Goal: Information Seeking & Learning: Understand process/instructions

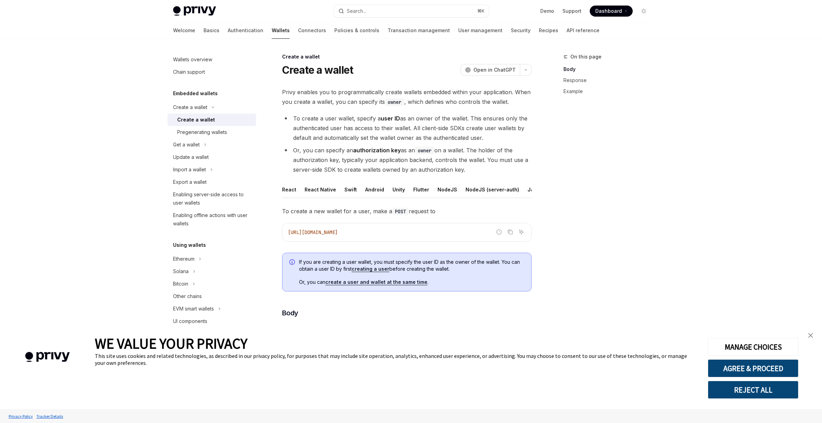
click at [220, 125] on link "Create a wallet" at bounding box center [212, 120] width 89 height 12
click at [222, 124] on div "Create a wallet" at bounding box center [214, 120] width 75 height 8
drag, startPoint x: 425, startPoint y: 93, endPoint x: 518, endPoint y: 97, distance: 93.2
click at [519, 97] on span "Privy enables you to programmatically create wallets embedded within your appli…" at bounding box center [407, 96] width 250 height 19
click at [404, 104] on span "Privy enables you to programmatically create wallets embedded within your appli…" at bounding box center [407, 96] width 250 height 19
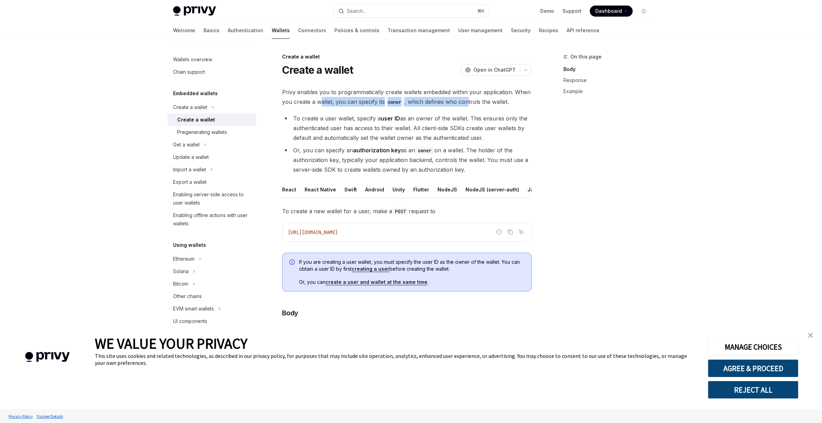
drag, startPoint x: 364, startPoint y: 105, endPoint x: 463, endPoint y: 116, distance: 99.2
click at [468, 105] on span "Privy enables you to programmatically create wallets embedded within your appli…" at bounding box center [407, 96] width 250 height 19
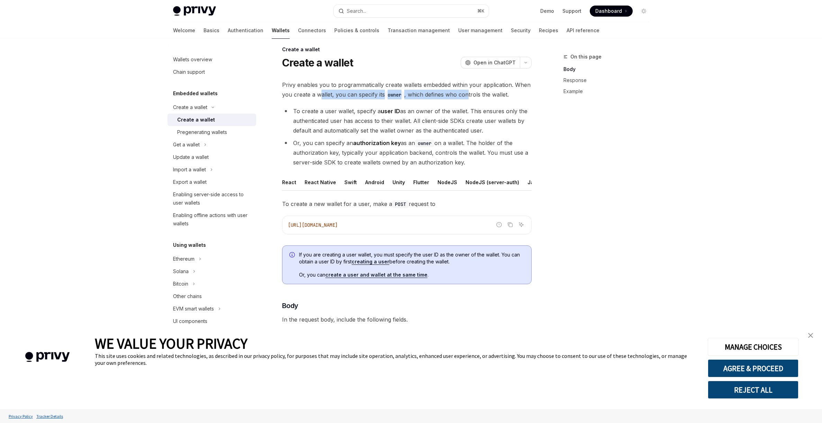
scroll to position [11, 0]
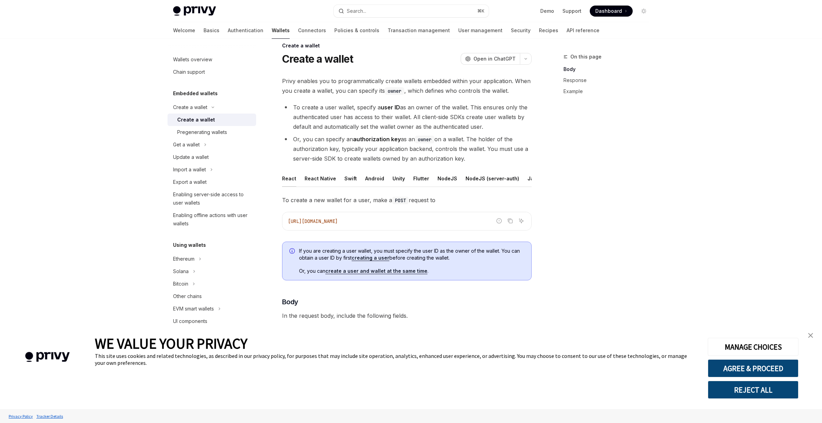
click at [291, 182] on div "React" at bounding box center [289, 178] width 14 height 16
type textarea "*"
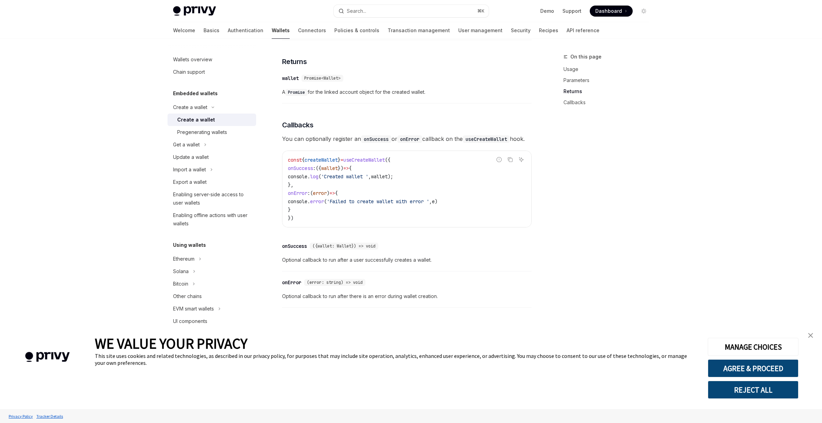
scroll to position [414, 0]
click at [365, 16] on button "Search... ⌘ K" at bounding box center [411, 11] width 155 height 12
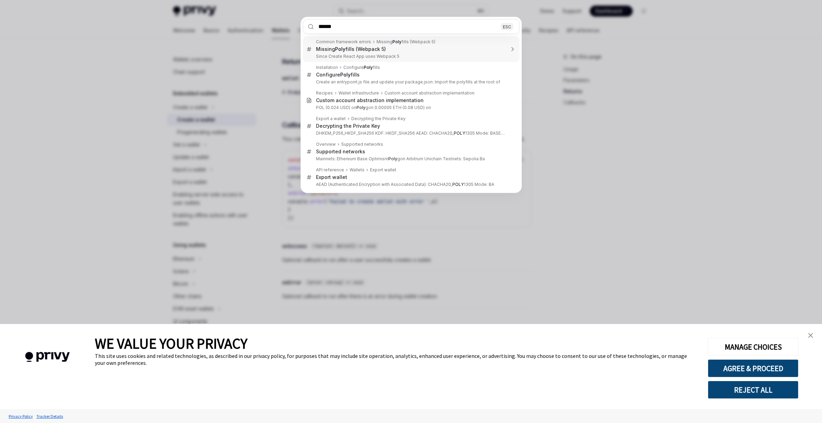
type input "*******"
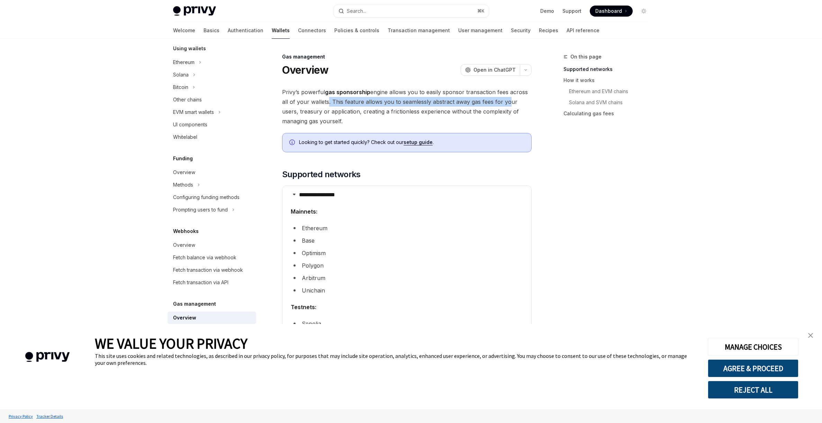
drag, startPoint x: 329, startPoint y: 100, endPoint x: 505, endPoint y: 102, distance: 176.6
click at [505, 102] on span "Privy’s powerful gas sponsorship engine allows you to easily sponsor transactio…" at bounding box center [407, 106] width 250 height 39
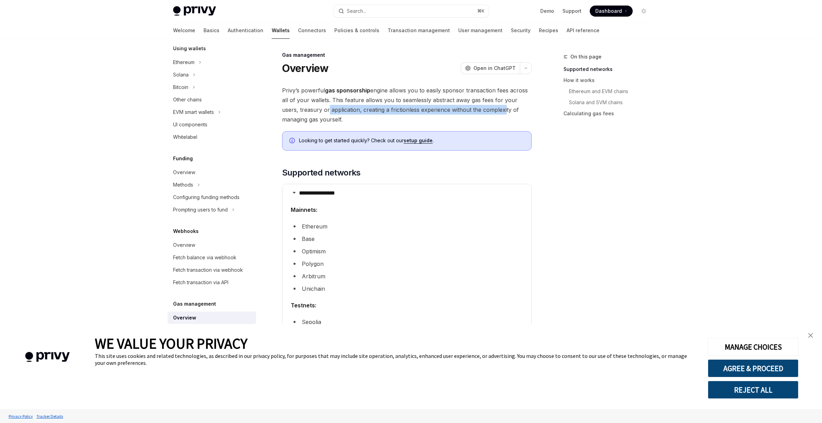
drag, startPoint x: 308, startPoint y: 113, endPoint x: 486, endPoint y: 113, distance: 177.6
click at [485, 113] on span "Privy’s powerful gas sponsorship engine allows you to easily sponsor transactio…" at bounding box center [407, 105] width 250 height 39
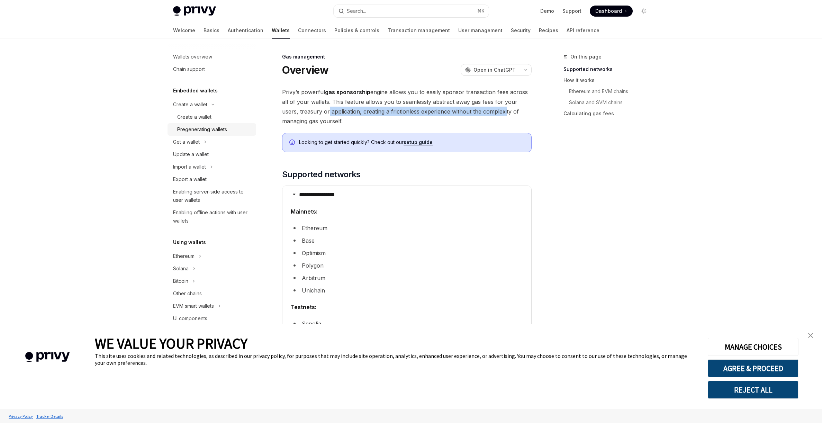
scroll to position [0, 0]
click at [214, 122] on div "Create a wallet" at bounding box center [214, 120] width 75 height 8
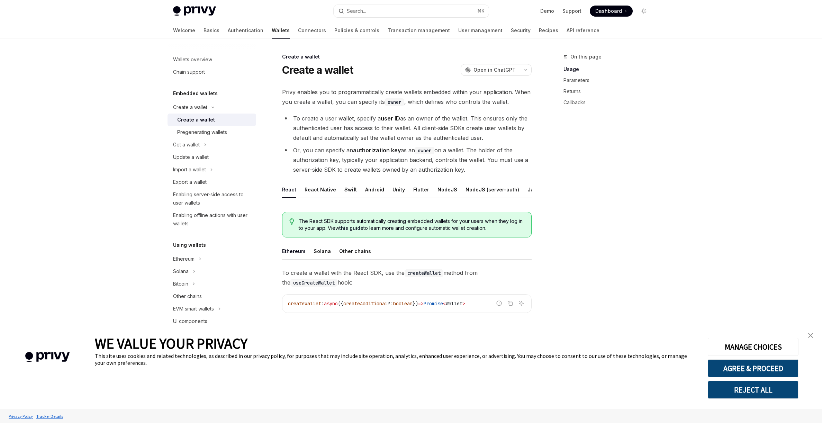
click at [292, 191] on div "React" at bounding box center [289, 189] width 14 height 16
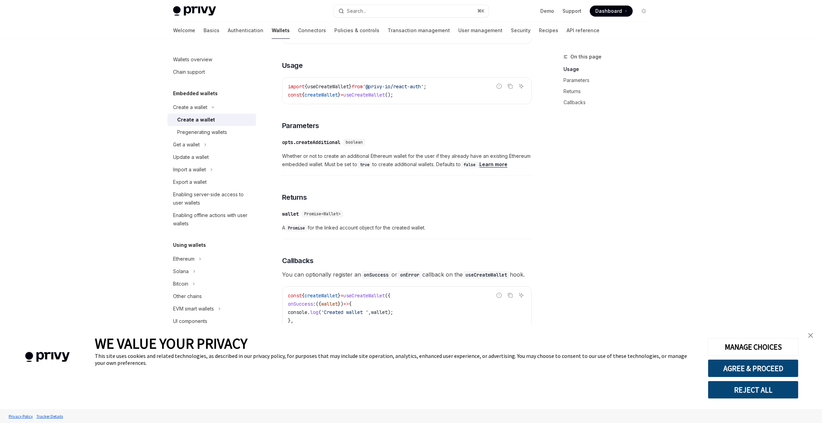
scroll to position [414, 0]
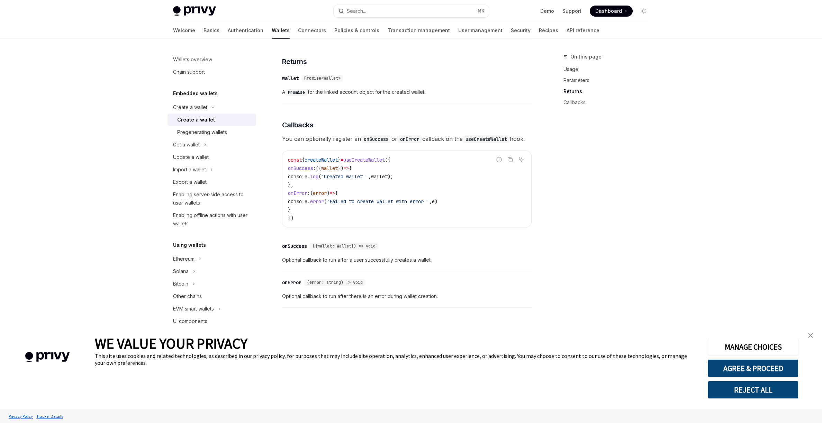
click at [489, 299] on span "Optional callback to run after there is an error during wallet creation." at bounding box center [407, 296] width 250 height 8
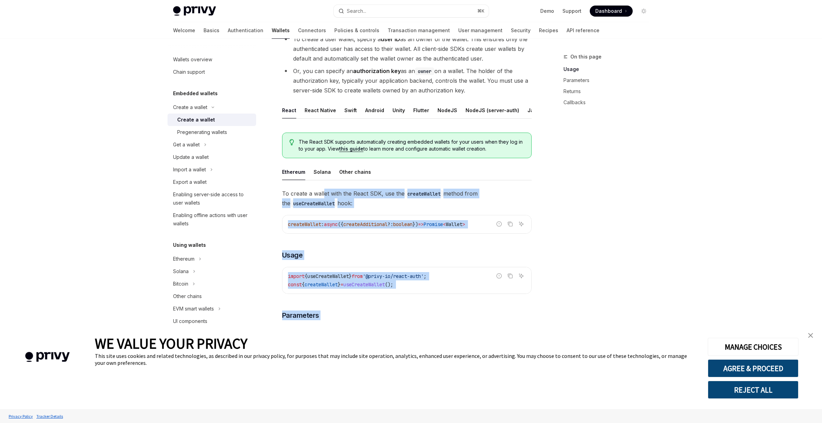
scroll to position [81, 0]
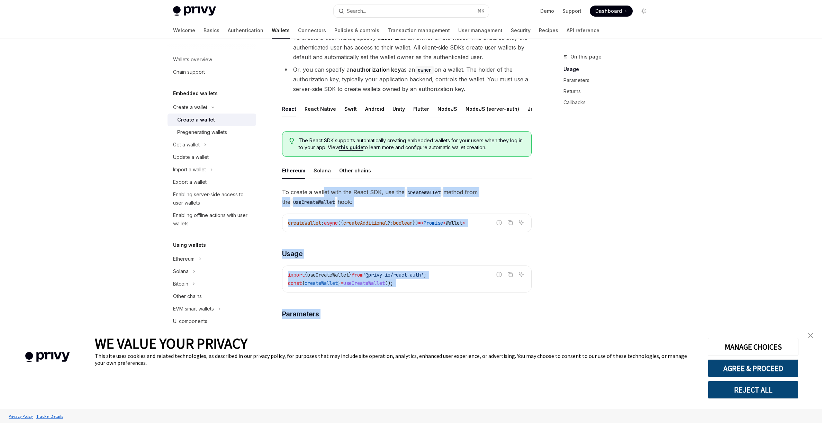
drag, startPoint x: 485, startPoint y: 299, endPoint x: 323, endPoint y: 191, distance: 195.2
click at [323, 191] on div "To create a wallet with the React SDK, use the createWallet method from the use…" at bounding box center [407, 411] width 250 height 448
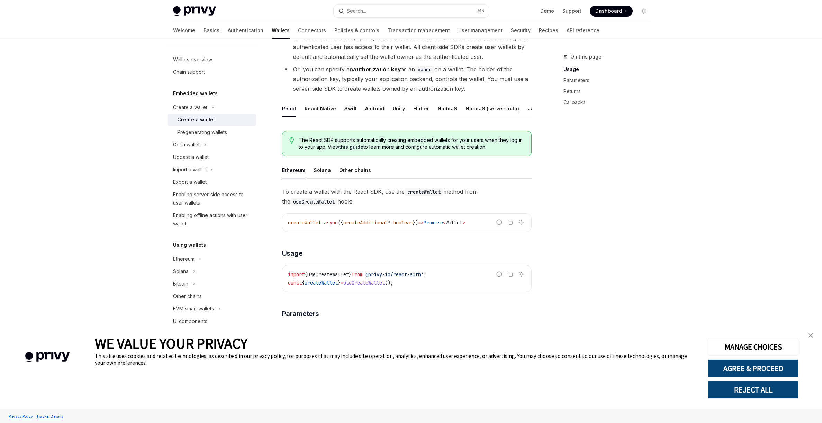
click at [352, 164] on div "Other chains" at bounding box center [355, 170] width 32 height 16
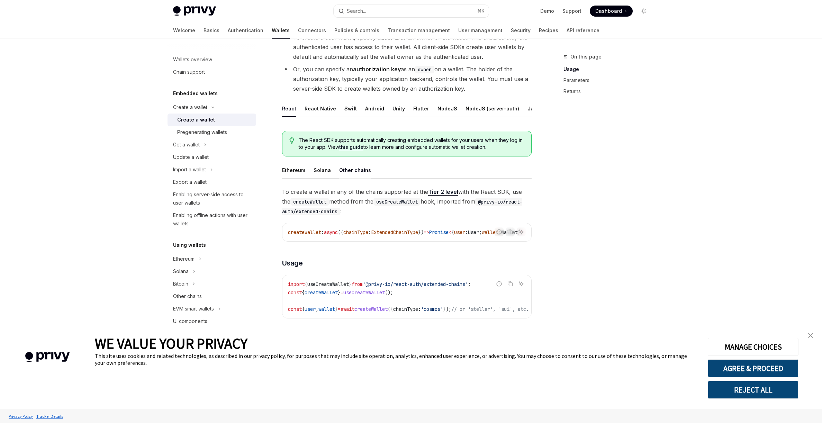
click at [449, 192] on link "Tier 2 level" at bounding box center [443, 191] width 30 height 7
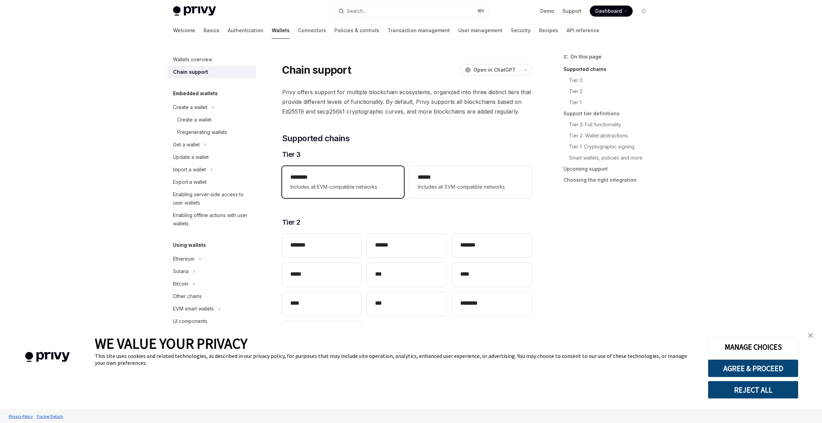
click at [366, 193] on div "******** Includes all EVM-compatible networks" at bounding box center [343, 182] width 122 height 32
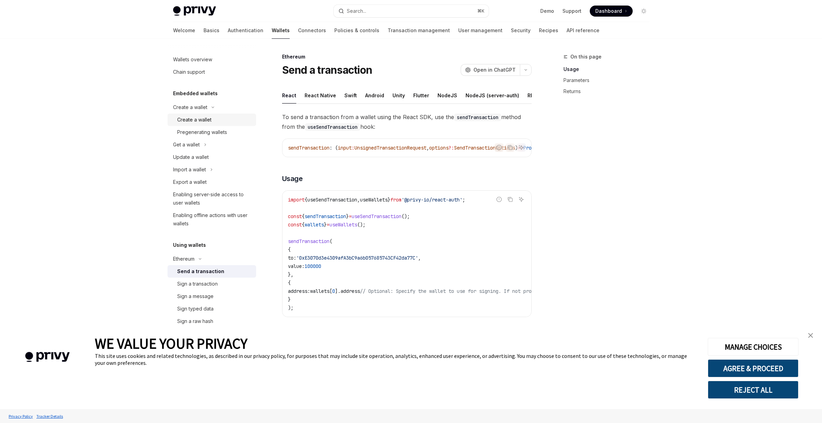
click at [210, 122] on div "Create a wallet" at bounding box center [194, 120] width 34 height 8
type textarea "*"
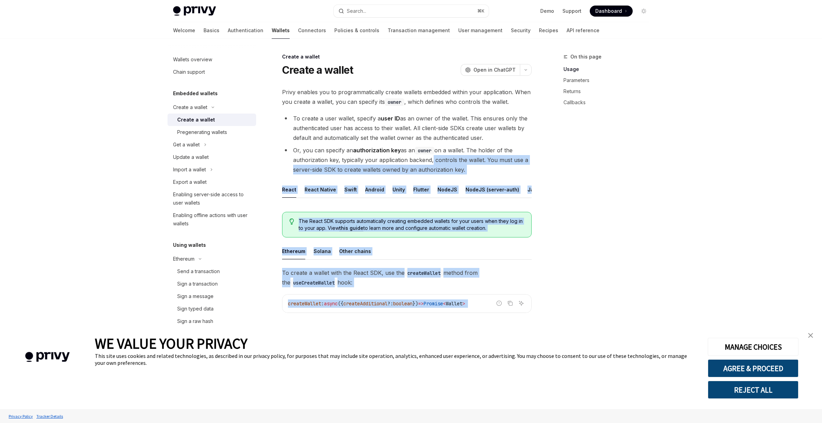
drag, startPoint x: 464, startPoint y: 301, endPoint x: 430, endPoint y: 154, distance: 151.2
click at [429, 161] on div "Privy enables you to programmatically create wallets embedded within your appli…" at bounding box center [407, 401] width 250 height 629
click at [529, 70] on button "button" at bounding box center [526, 70] width 12 height 12
click at [492, 122] on div "Copy page as Markdown for LLMs" at bounding box center [487, 124] width 68 height 6
click at [524, 71] on icon "button" at bounding box center [526, 70] width 8 height 3
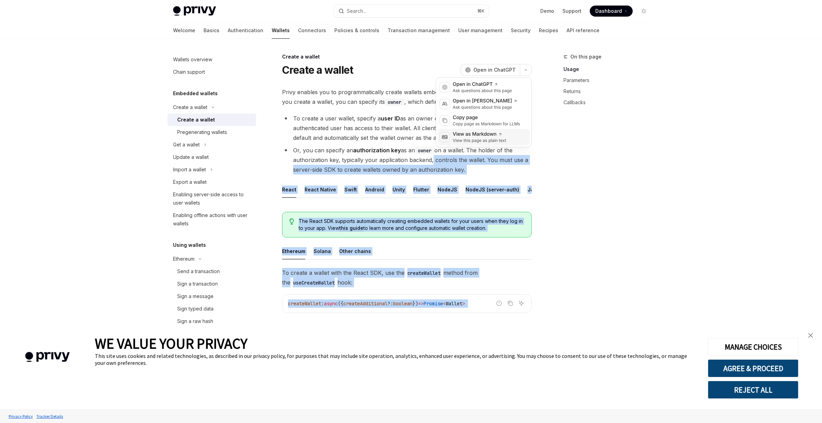
click at [511, 138] on icon at bounding box center [511, 137] width 5 height 5
click at [525, 69] on icon "button" at bounding box center [526, 70] width 8 height 3
click at [501, 90] on div "Ask questions about this page" at bounding box center [482, 91] width 59 height 6
click at [525, 69] on icon "button" at bounding box center [526, 70] width 8 height 3
click at [513, 125] on div "Copy page as Markdown for LLMs" at bounding box center [487, 124] width 68 height 6
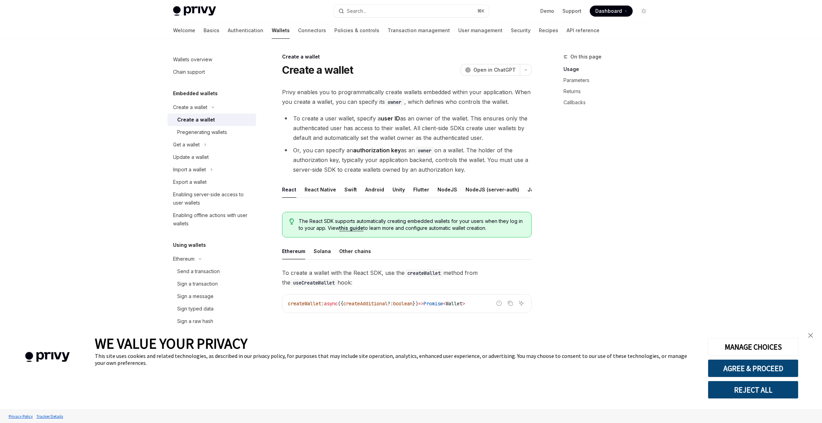
click at [322, 141] on li "To create a user wallet, specify a user ID as an owner of the wallet. This ensu…" at bounding box center [407, 128] width 250 height 29
click at [208, 64] on link "Wallets overview" at bounding box center [212, 59] width 89 height 12
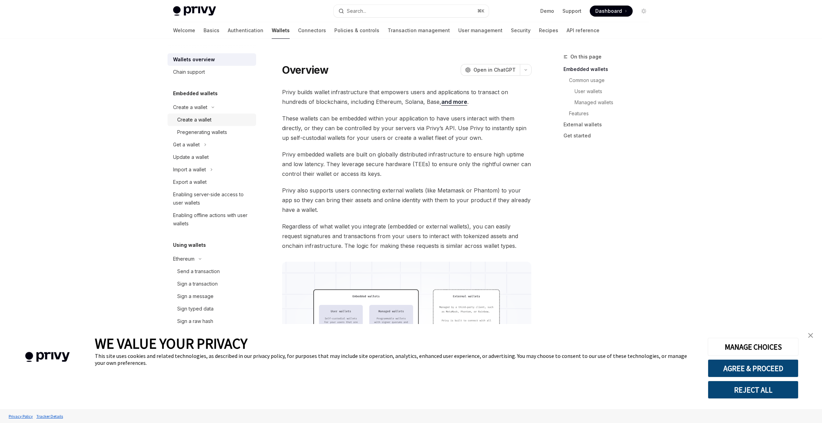
click at [230, 114] on link "Create a wallet" at bounding box center [212, 120] width 89 height 12
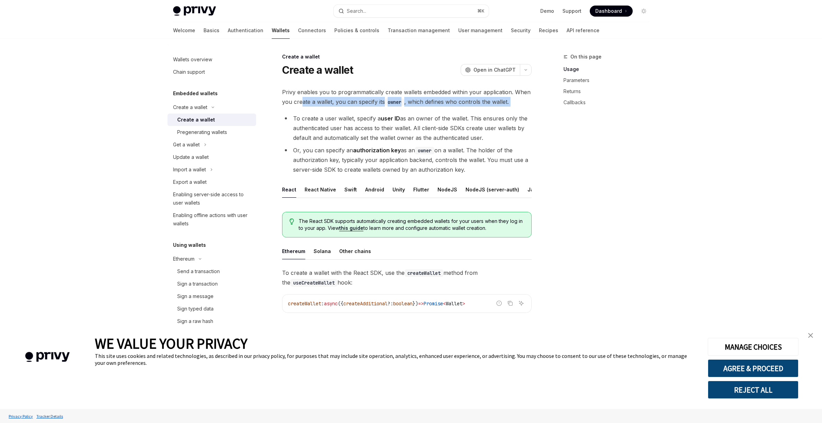
drag, startPoint x: 322, startPoint y: 101, endPoint x: 445, endPoint y: 108, distance: 123.1
click at [444, 108] on div "Privy enables you to programmatically create wallets embedded within your appli…" at bounding box center [407, 401] width 250 height 629
click at [445, 108] on div "Privy enables you to programmatically create wallets embedded within your appli…" at bounding box center [407, 401] width 250 height 629
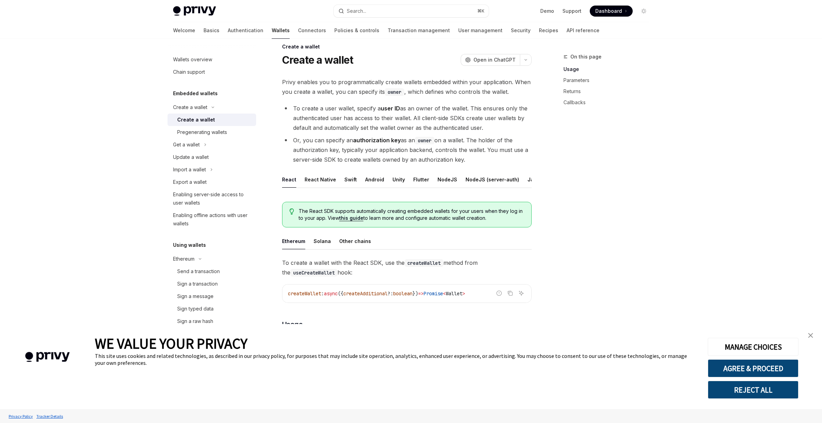
scroll to position [10, 0]
drag, startPoint x: 316, startPoint y: 108, endPoint x: 502, endPoint y: 111, distance: 186.3
click at [502, 111] on li "To create a user wallet, specify a user ID as an owner of the wallet. This ensu…" at bounding box center [407, 117] width 250 height 29
click at [407, 133] on ul "To create a user wallet, specify a user ID as an owner of the wallet. This ensu…" at bounding box center [407, 133] width 250 height 61
drag, startPoint x: 311, startPoint y: 140, endPoint x: 496, endPoint y: 145, distance: 185.3
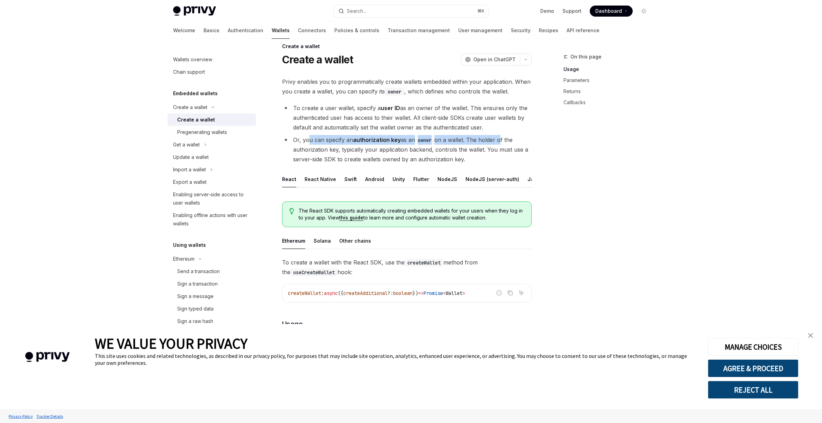
click at [501, 142] on li "Or, you can specify an authorization key as an owner on a wallet. The holder of…" at bounding box center [407, 149] width 250 height 29
click at [488, 149] on li "Or, you can specify an authorization key as an owner on a wallet. The holder of…" at bounding box center [407, 149] width 250 height 29
drag, startPoint x: 319, startPoint y: 153, endPoint x: 501, endPoint y: 153, distance: 182.4
click at [495, 150] on li "Or, you can specify an authorization key as an owner on a wallet. The holder of…" at bounding box center [407, 149] width 250 height 29
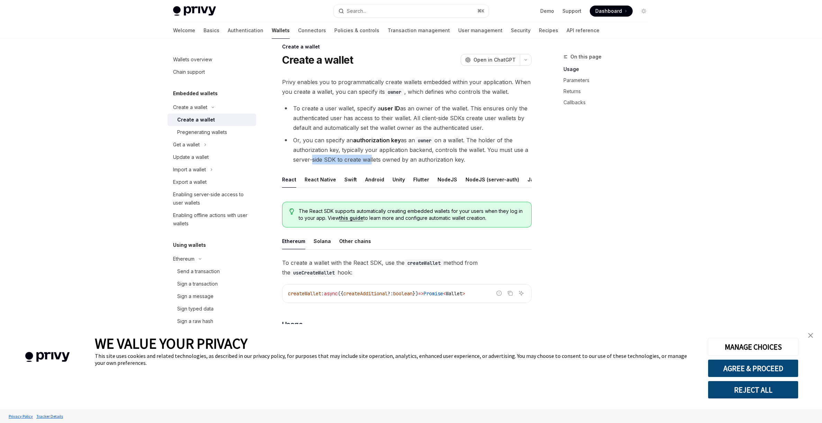
drag, startPoint x: 312, startPoint y: 161, endPoint x: 386, endPoint y: 160, distance: 74.1
click at [383, 160] on li "Or, you can specify an authorization key as an owner on a wallet. The holder of…" at bounding box center [407, 149] width 250 height 29
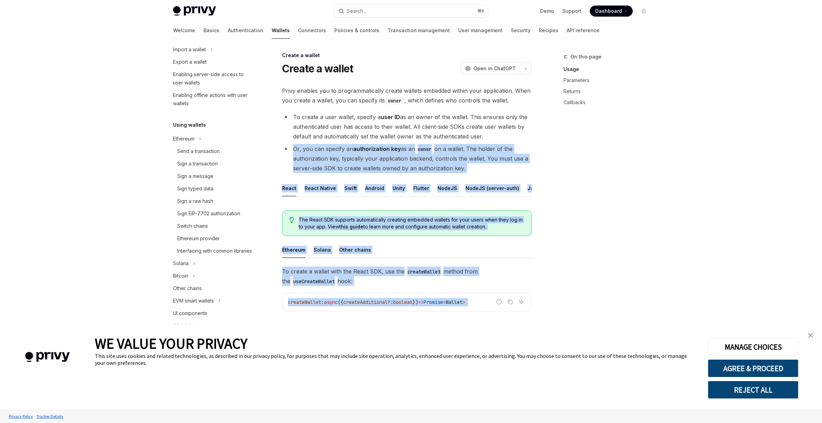
scroll to position [0, 0]
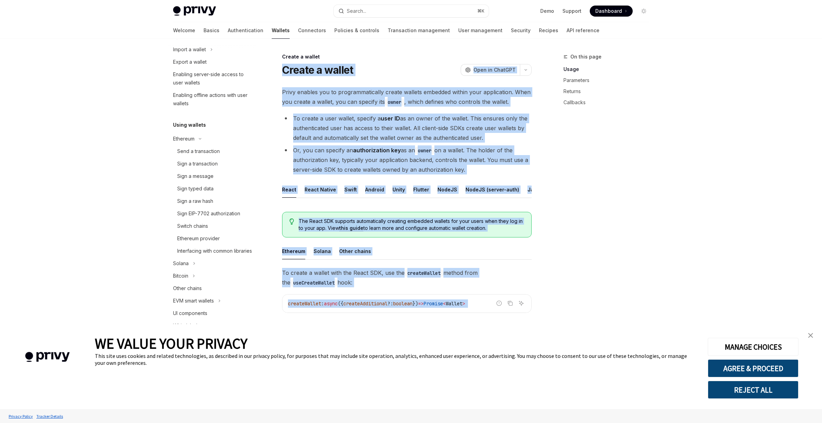
drag, startPoint x: 481, startPoint y: 302, endPoint x: 289, endPoint y: 65, distance: 305.3
copy div "Create a wallet OpenAI Open in ChatGPT OpenAI Open in ChatGPT Privy enables you…"
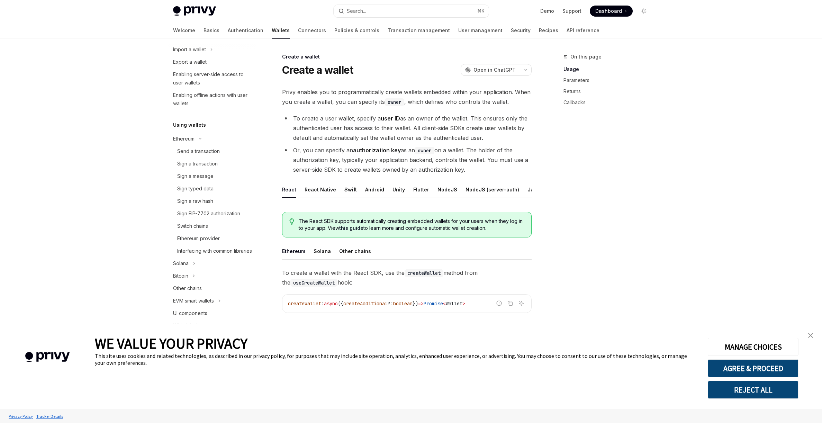
drag, startPoint x: 313, startPoint y: 144, endPoint x: 309, endPoint y: 144, distance: 4.6
click at [313, 144] on ul "To create a user wallet, specify a user ID as an owner of the wallet. This ensu…" at bounding box center [407, 144] width 250 height 61
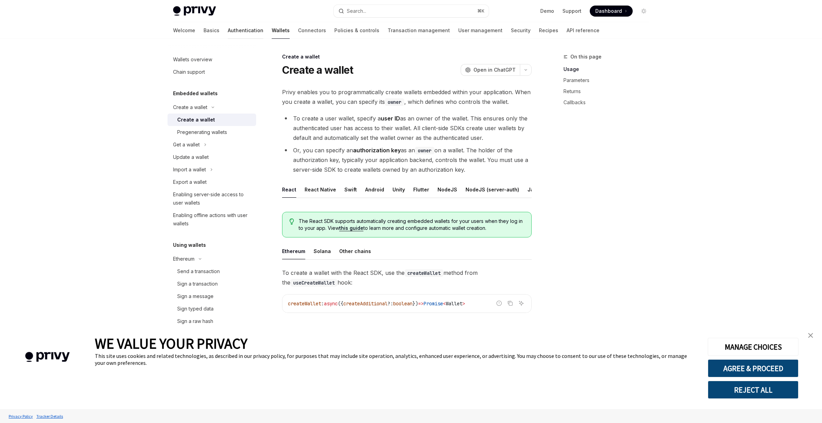
click at [228, 29] on link "Authentication" at bounding box center [246, 30] width 36 height 17
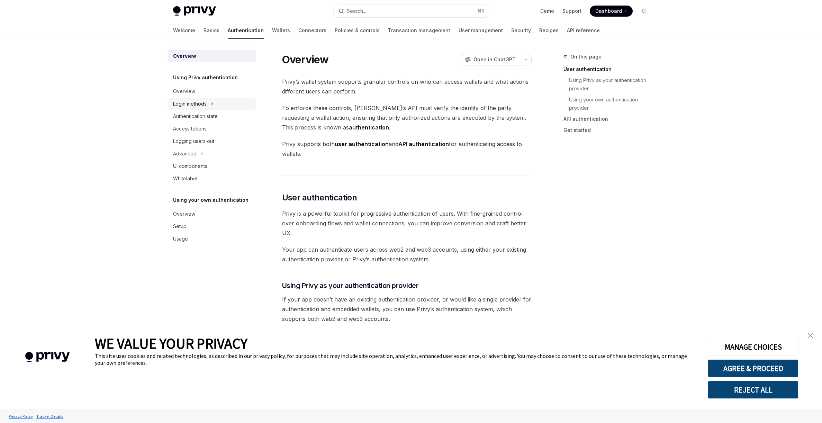
click at [226, 104] on button "Login methods" at bounding box center [212, 104] width 89 height 12
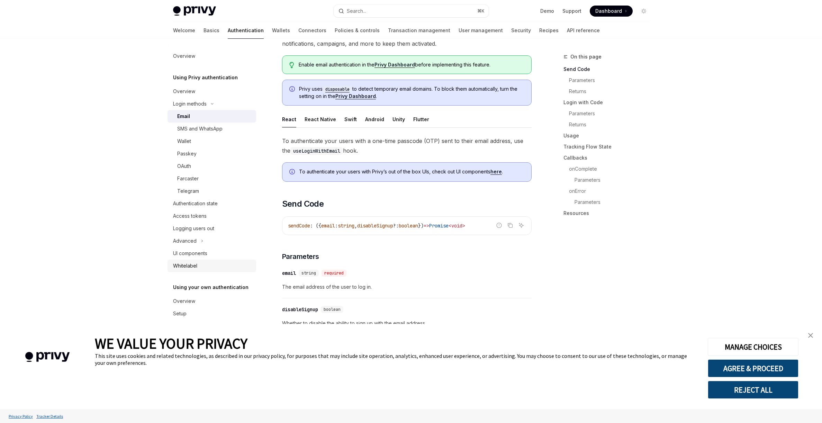
scroll to position [68, 0]
click at [214, 311] on div "Setup" at bounding box center [212, 314] width 79 height 8
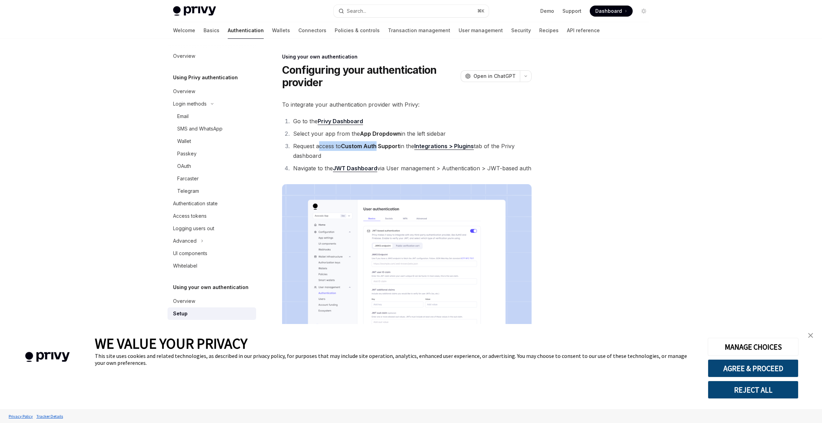
drag, startPoint x: 319, startPoint y: 147, endPoint x: 378, endPoint y: 149, distance: 58.5
click at [378, 149] on li "Request access to Custom Auth Support in the Integrations > Plugins tab of the …" at bounding box center [411, 150] width 241 height 19
click at [376, 153] on li "Request access to Custom Auth Support in the Integrations > Plugins tab of the …" at bounding box center [411, 150] width 241 height 19
drag, startPoint x: 316, startPoint y: 168, endPoint x: 456, endPoint y: 170, distance: 139.9
click at [408, 170] on li "Navigate to the JWT Dashboard via User management > Authentication > JWT-based …" at bounding box center [411, 168] width 241 height 10
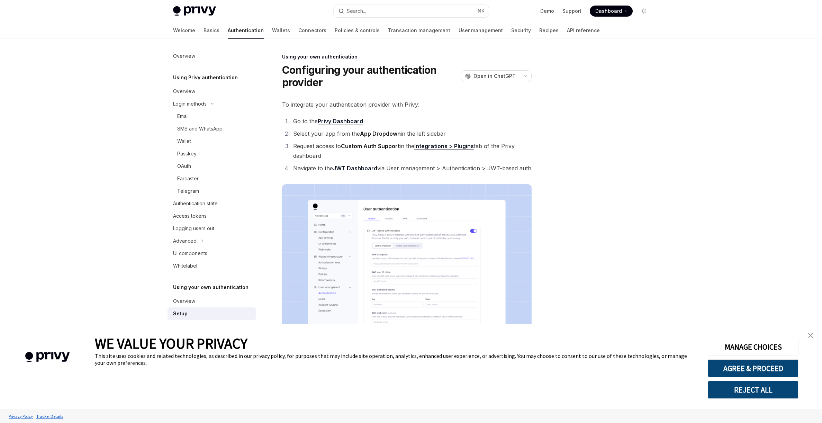
click at [475, 170] on li "Navigate to the JWT Dashboard via User management > Authentication > JWT-based …" at bounding box center [411, 168] width 241 height 10
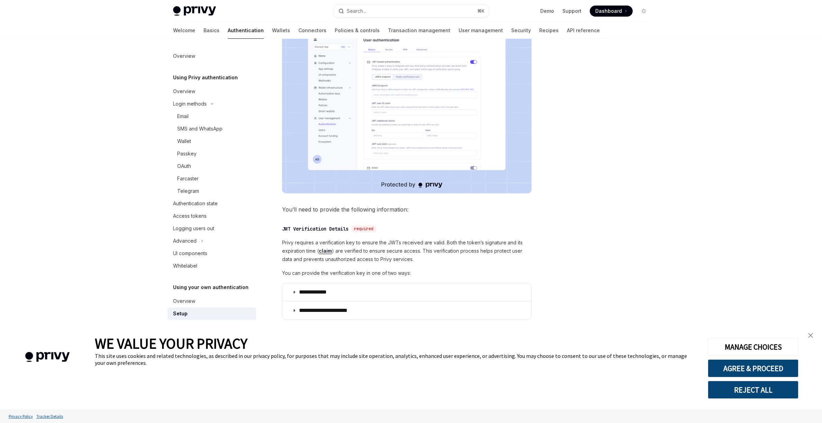
scroll to position [234, 0]
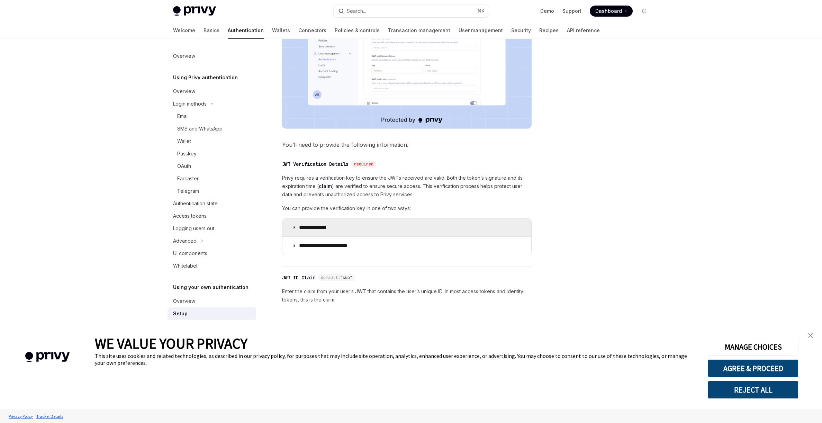
click at [324, 230] on p "**********" at bounding box center [319, 227] width 41 height 7
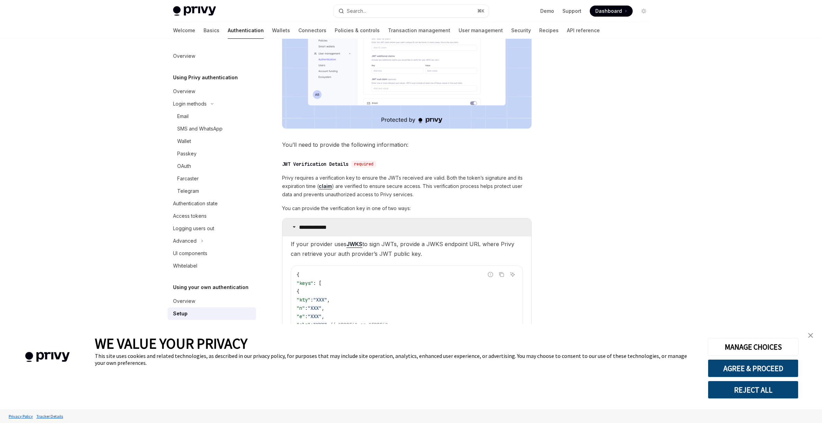
click at [324, 231] on p "**********" at bounding box center [319, 227] width 41 height 7
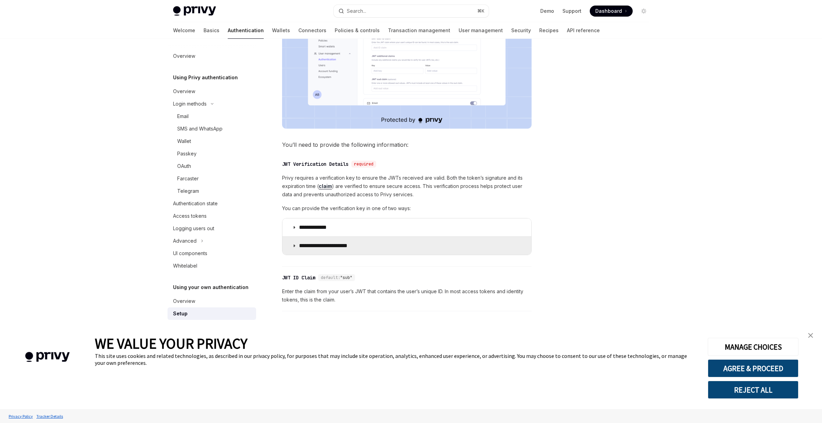
click at [354, 244] on p "**********" at bounding box center [329, 245] width 60 height 7
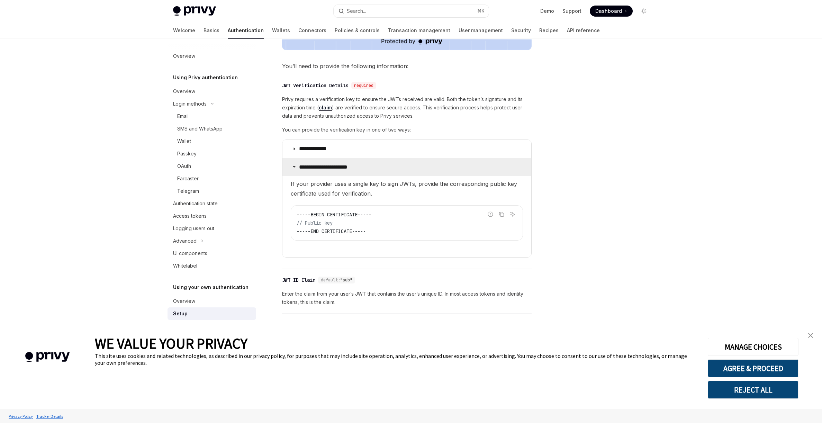
click at [386, 168] on summary "**********" at bounding box center [407, 167] width 249 height 18
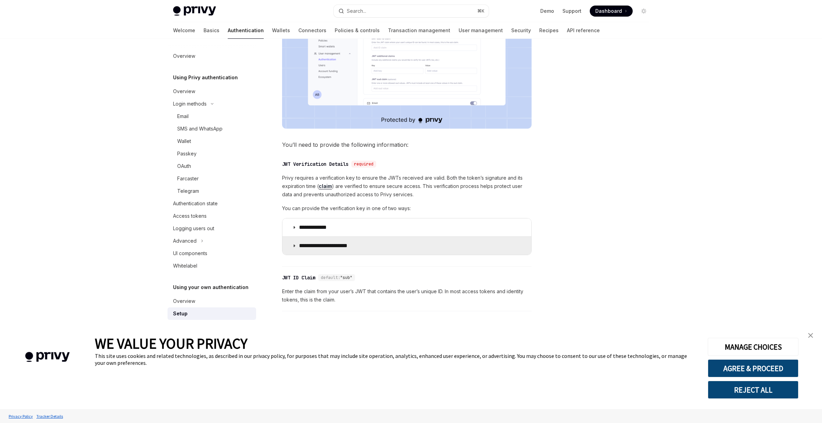
scroll to position [234, 0]
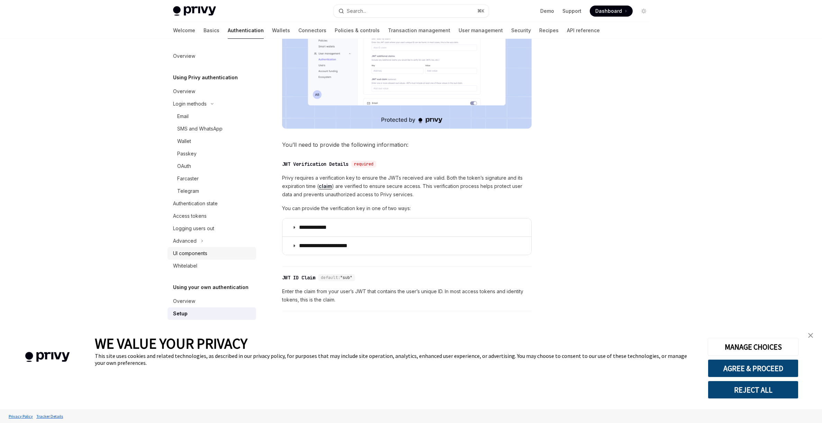
click at [212, 255] on div "UI components" at bounding box center [212, 253] width 79 height 8
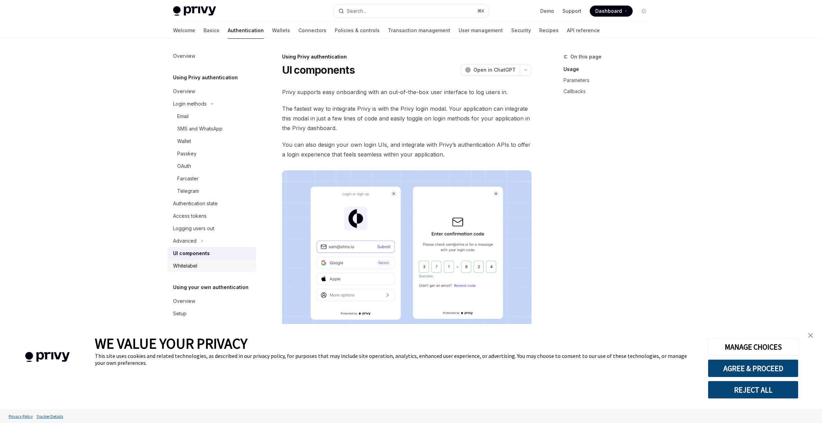
click at [210, 266] on div "Whitelabel" at bounding box center [212, 266] width 79 height 8
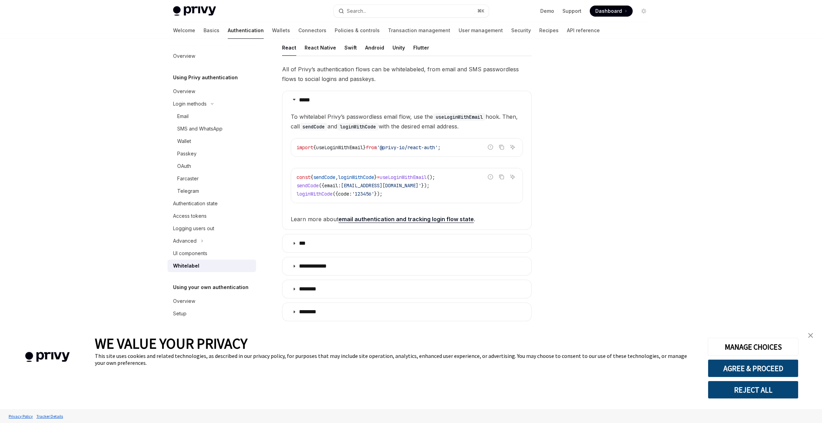
scroll to position [131, 0]
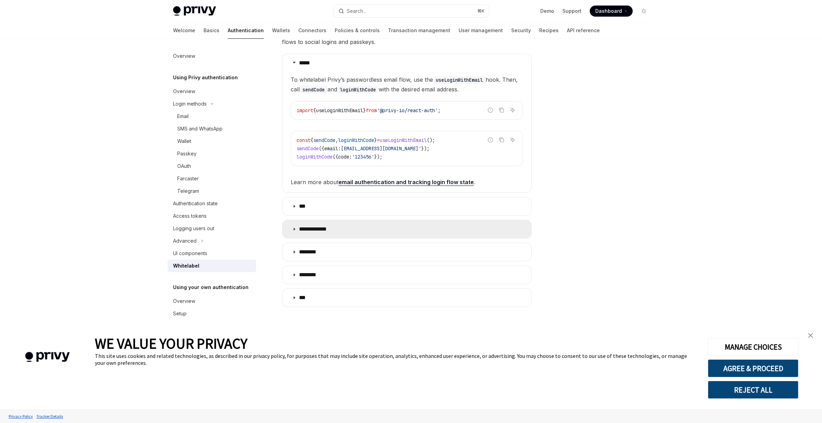
click at [346, 230] on summary "**********" at bounding box center [407, 229] width 249 height 18
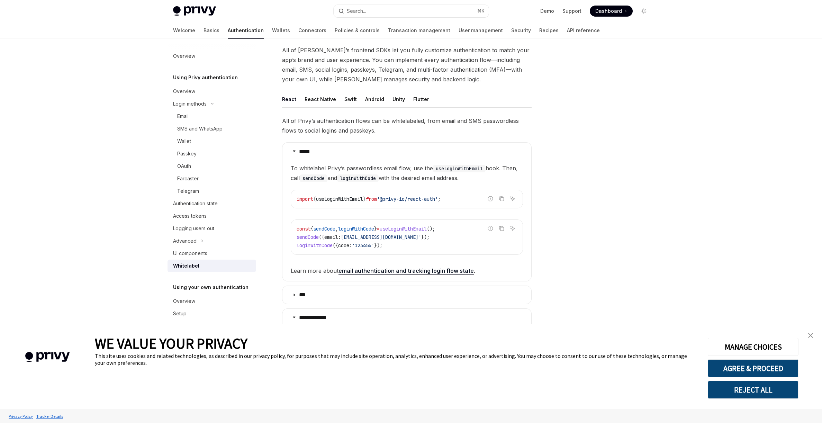
scroll to position [41, 0]
click at [212, 255] on div "UI components" at bounding box center [212, 253] width 79 height 8
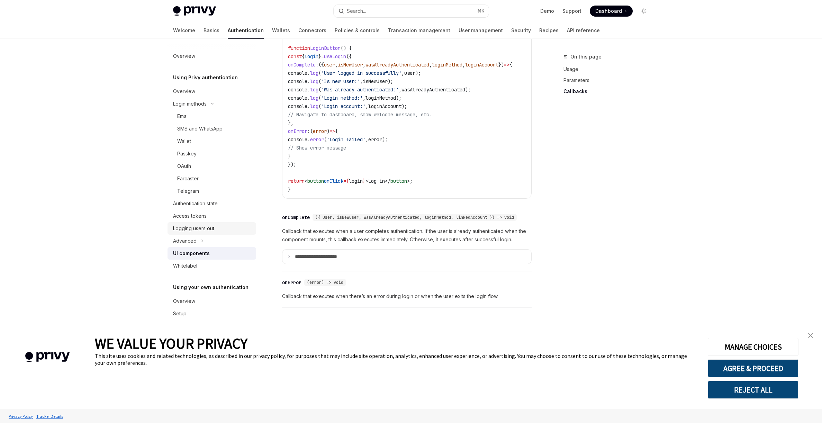
scroll to position [907, 0]
click at [224, 237] on button "Advanced" at bounding box center [212, 241] width 89 height 12
click at [208, 95] on div "Overview" at bounding box center [212, 91] width 79 height 8
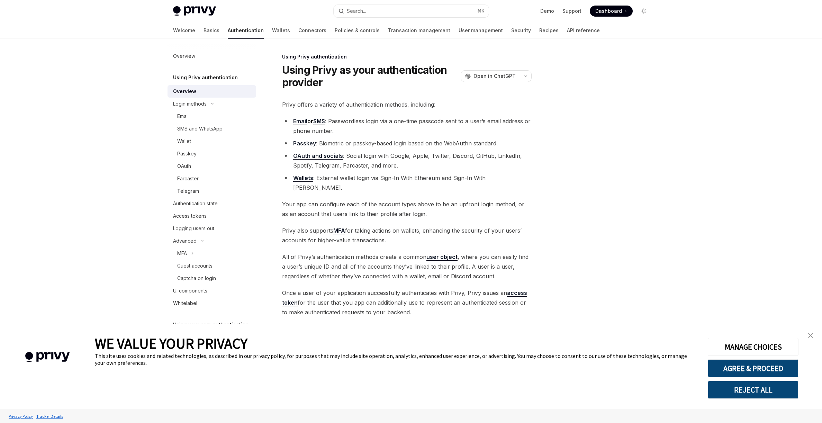
click at [171, 29] on div "Welcome Basics Authentication Wallets Connectors Policies & controls Transactio…" at bounding box center [411, 30] width 510 height 17
click at [204, 30] on link "Basics" at bounding box center [212, 30] width 16 height 17
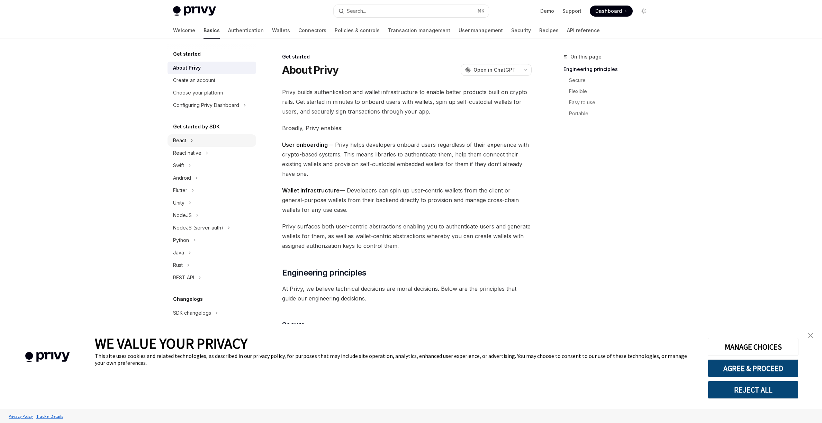
click at [235, 143] on button "React" at bounding box center [212, 140] width 89 height 12
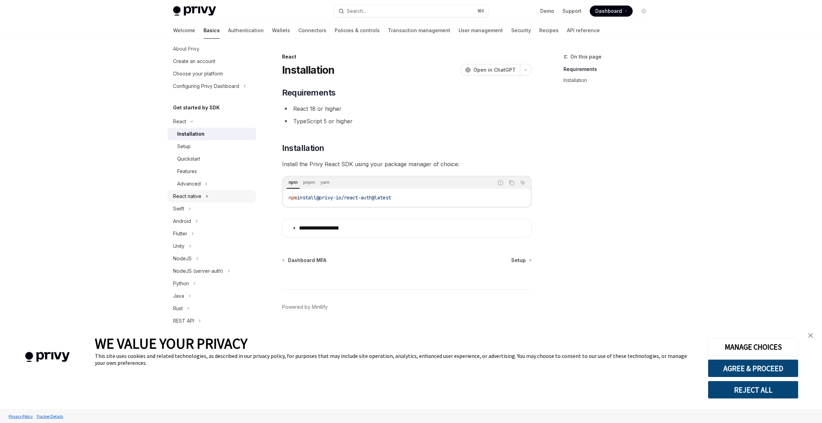
scroll to position [33, 0]
click at [228, 32] on link "Authentication" at bounding box center [246, 30] width 36 height 17
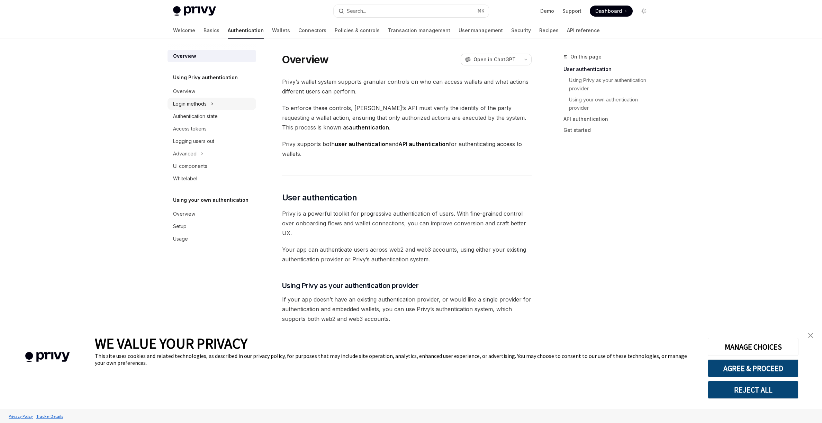
click at [227, 106] on button "Login methods" at bounding box center [212, 104] width 89 height 12
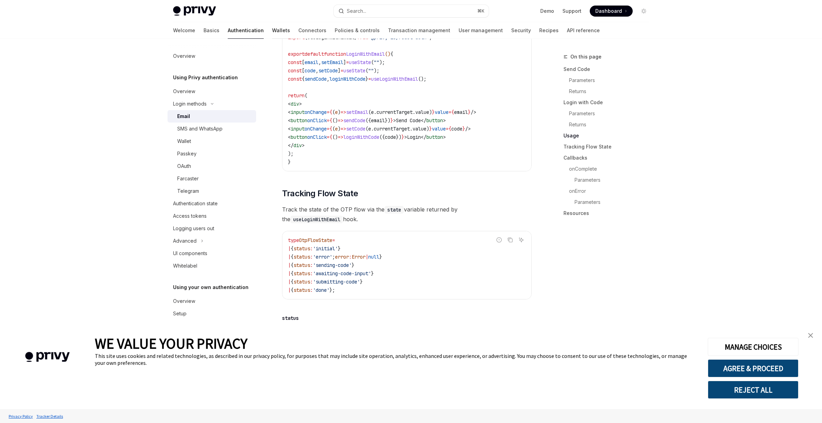
scroll to position [647, 0]
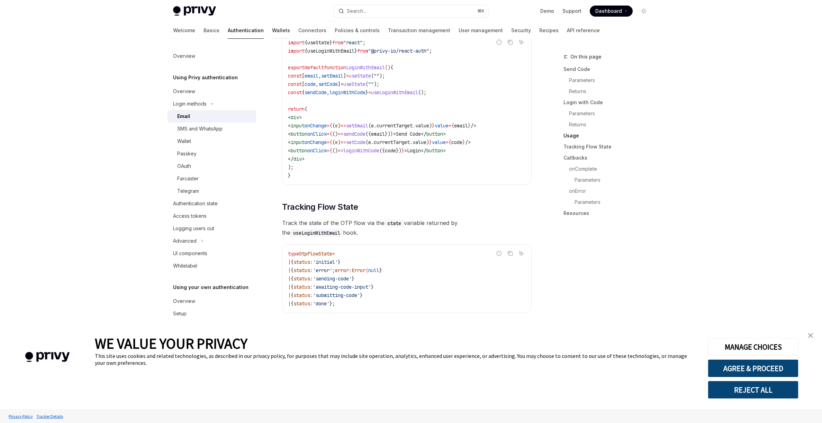
click at [272, 28] on link "Wallets" at bounding box center [281, 30] width 18 height 17
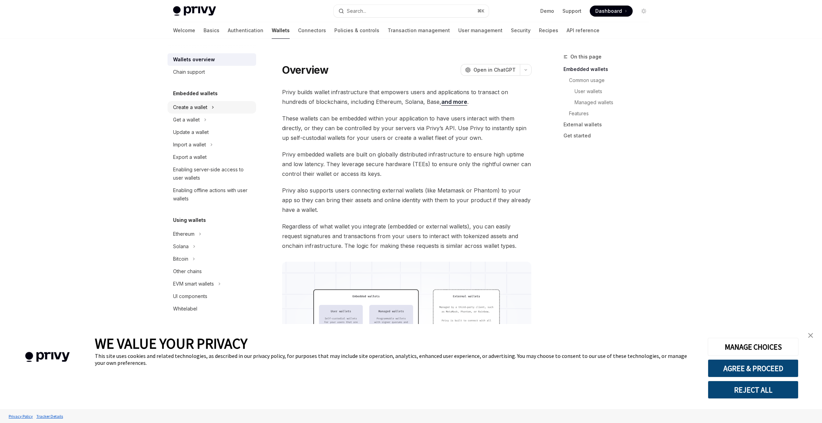
click at [237, 107] on button "Create a wallet" at bounding box center [212, 107] width 89 height 12
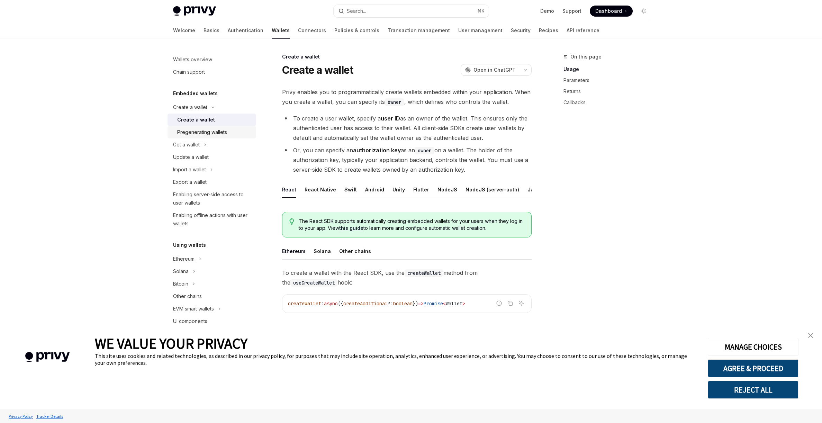
click at [200, 133] on div "Pregenerating wallets" at bounding box center [202, 132] width 50 height 8
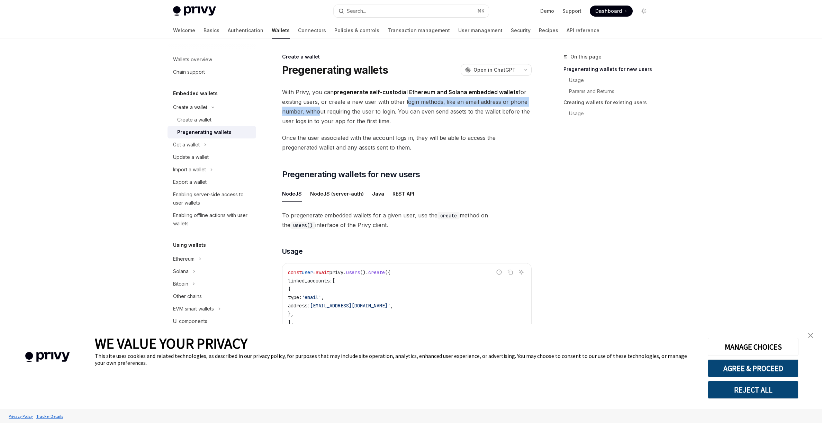
drag, startPoint x: 320, startPoint y: 107, endPoint x: 406, endPoint y: 105, distance: 86.9
click at [405, 106] on span "With Privy, you can pregenerate self-custodial Ethereum and Solana embedded wal…" at bounding box center [407, 106] width 250 height 39
click at [422, 108] on span "With Privy, you can pregenerate self-custodial Ethereum and Solana embedded wal…" at bounding box center [407, 106] width 250 height 39
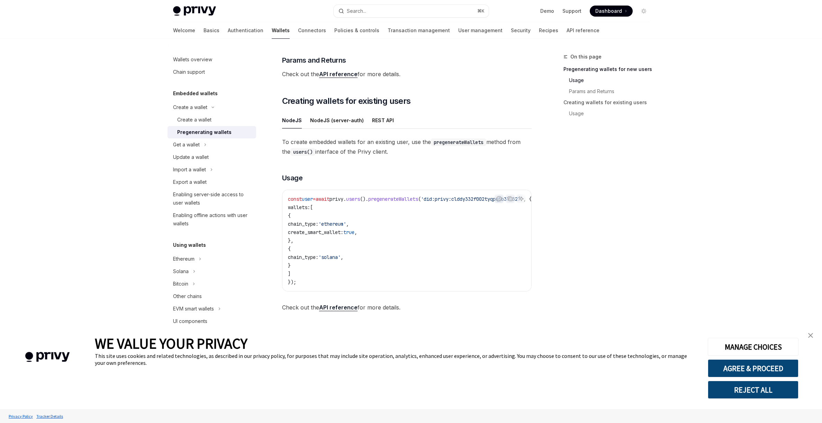
scroll to position [307, 0]
click at [343, 306] on link "API reference" at bounding box center [338, 306] width 38 height 7
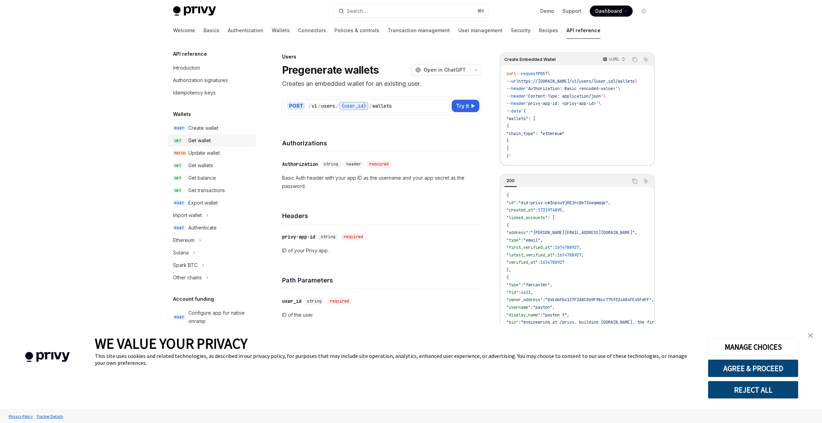
click at [233, 134] on link "GET Get wallet" at bounding box center [212, 140] width 89 height 12
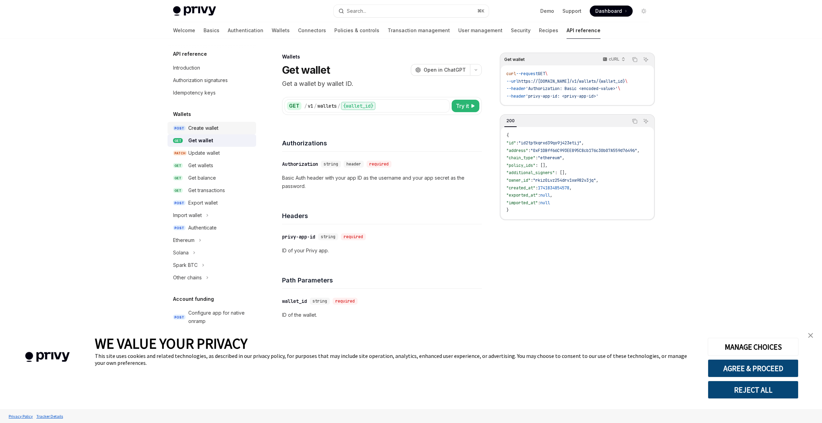
click at [233, 130] on div "Create wallet" at bounding box center [220, 128] width 64 height 8
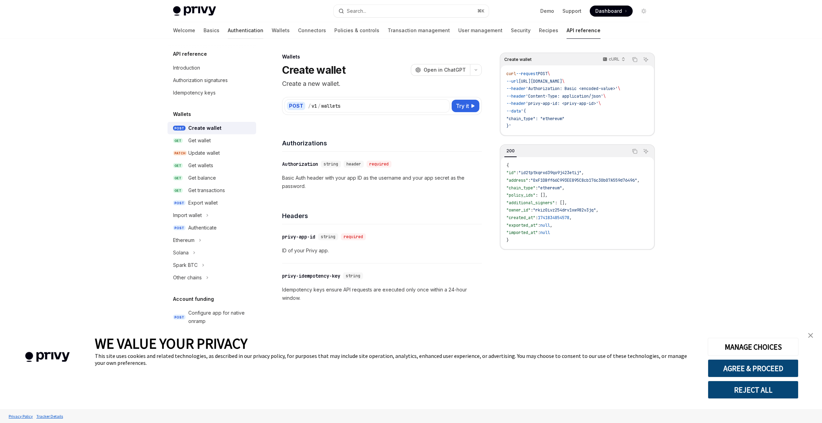
click at [228, 32] on link "Authentication" at bounding box center [246, 30] width 36 height 17
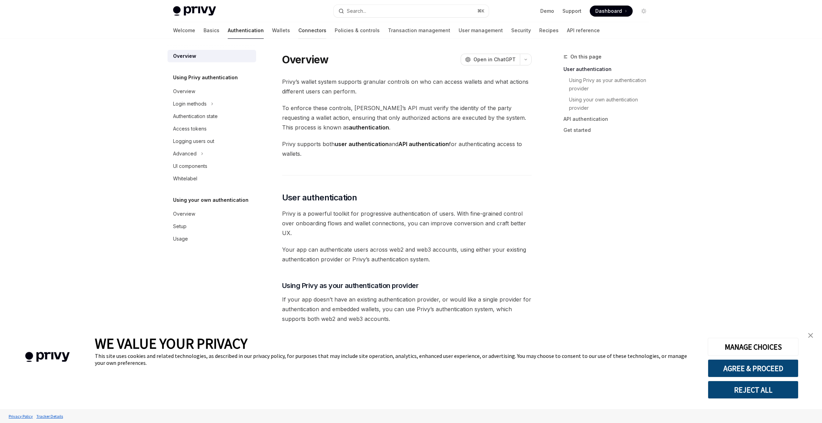
click at [298, 30] on link "Connectors" at bounding box center [312, 30] width 28 height 17
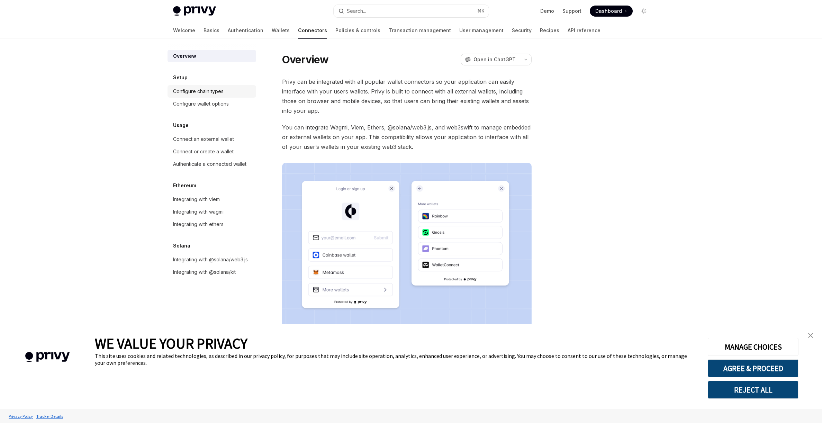
click at [215, 84] on div "Setup Configure chain types Configure wallet options" at bounding box center [212, 91] width 89 height 37
click at [212, 92] on div "Configure chain types" at bounding box center [198, 91] width 51 height 8
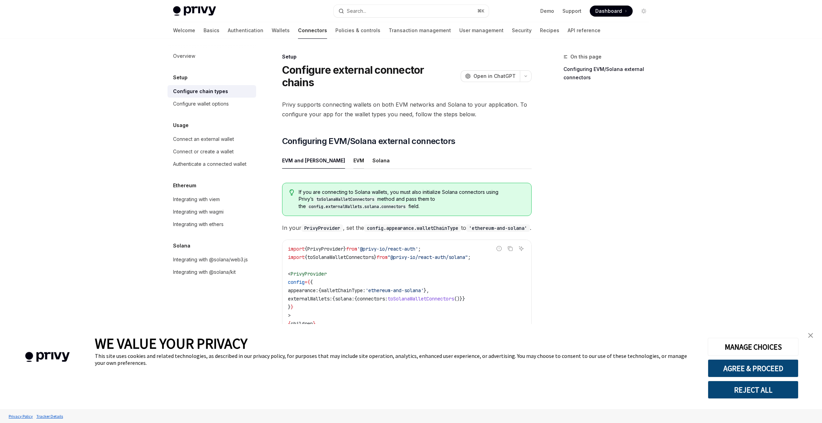
click at [353, 152] on div "EVM" at bounding box center [358, 160] width 11 height 16
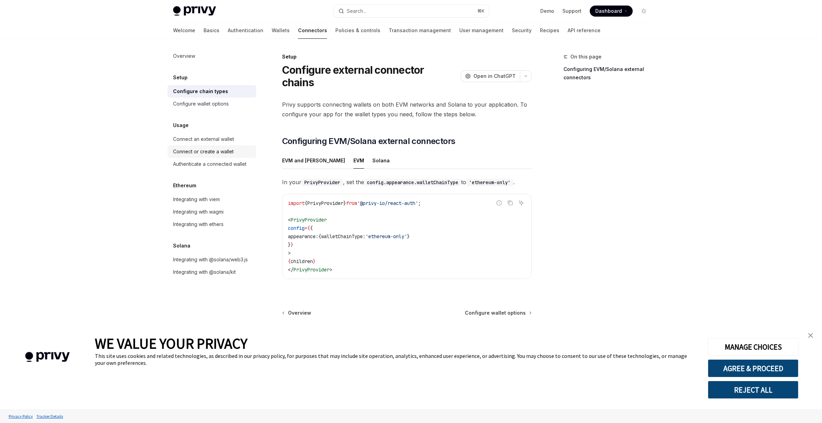
click at [236, 151] on div "Connect or create a wallet" at bounding box center [212, 151] width 79 height 8
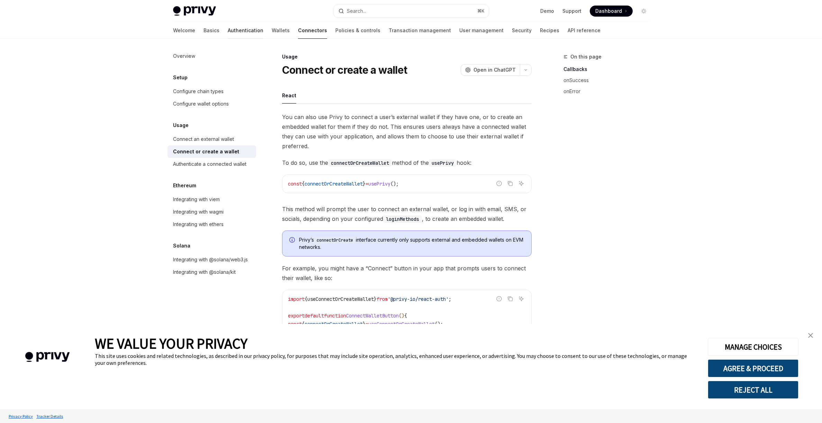
click at [228, 36] on link "Authentication" at bounding box center [246, 30] width 36 height 17
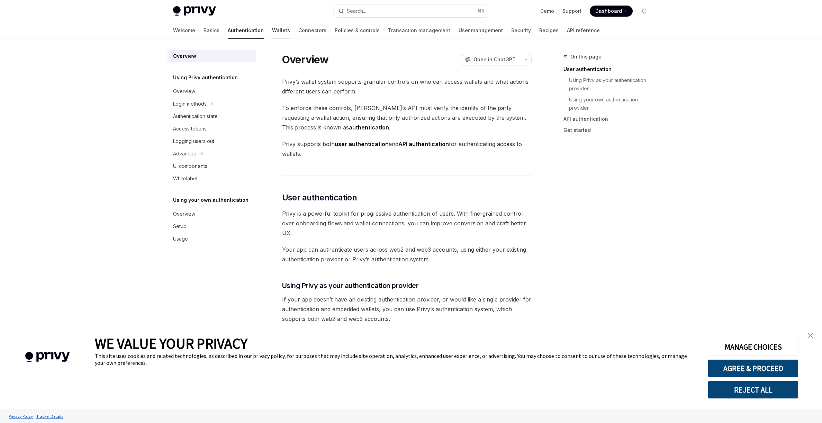
click at [272, 32] on link "Wallets" at bounding box center [281, 30] width 18 height 17
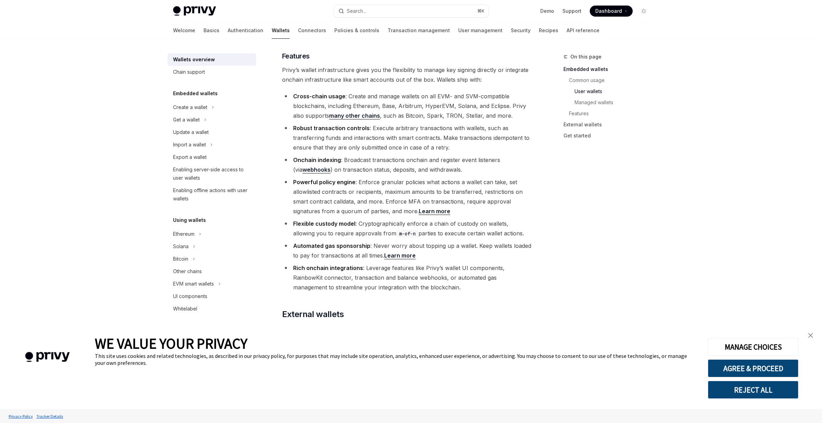
scroll to position [964, 0]
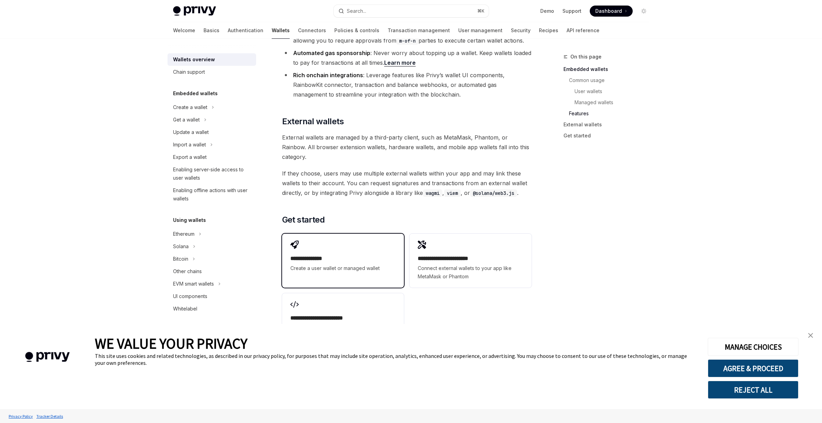
click at [375, 242] on link "**********" at bounding box center [343, 261] width 122 height 54
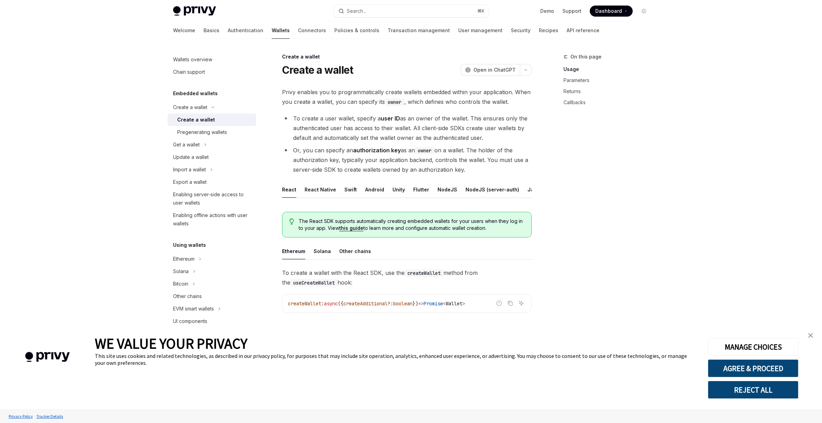
click at [311, 220] on span "The React SDK supports automatically creating embedded wallets for your users w…" at bounding box center [411, 225] width 225 height 14
drag, startPoint x: 317, startPoint y: 220, endPoint x: 499, endPoint y: 218, distance: 181.8
click at [503, 218] on span "The React SDK supports automatically creating embedded wallets for your users w…" at bounding box center [411, 225] width 225 height 14
drag, startPoint x: 320, startPoint y: 227, endPoint x: 387, endPoint y: 226, distance: 67.2
click at [383, 226] on span "The React SDK supports automatically creating embedded wallets for your users w…" at bounding box center [411, 225] width 225 height 14
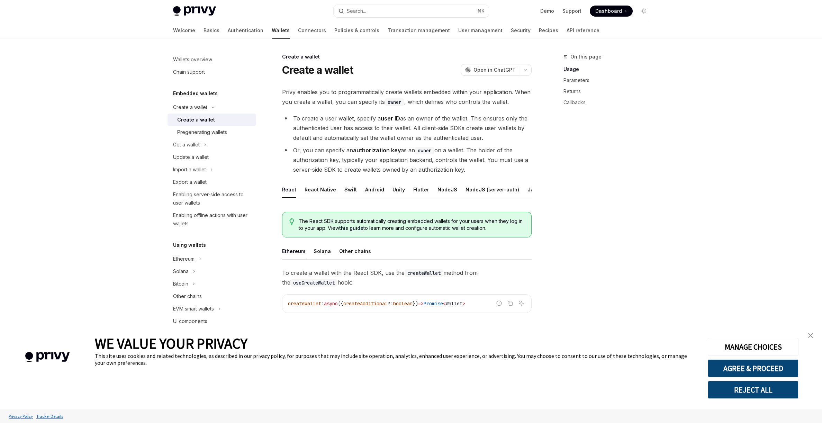
click at [401, 226] on span "The React SDK supports automatically creating embedded wallets for your users w…" at bounding box center [411, 225] width 225 height 14
click at [351, 230] on link "this guide" at bounding box center [351, 228] width 24 height 6
type textarea "*"
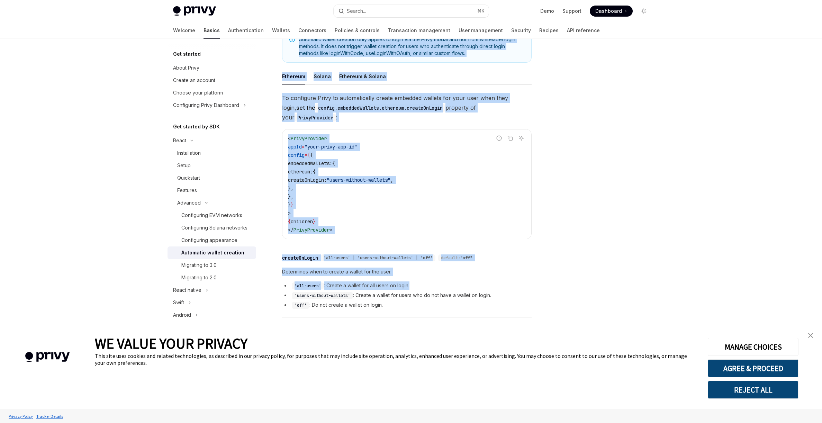
scroll to position [122, 0]
drag, startPoint x: 281, startPoint y: 57, endPoint x: 450, endPoint y: 297, distance: 292.9
click at [451, 297] on div "Advanced Automatic wallet creation OpenAI Open in ChatGPT OpenAI Open in ChatGP…" at bounding box center [342, 182] width 382 height 502
copy div "Loremips Dolorsita consec adipisci ElitSE Doei te InciDID UtlaBO Etdo ma AliqUA…"
